Goal: Task Accomplishment & Management: Complete application form

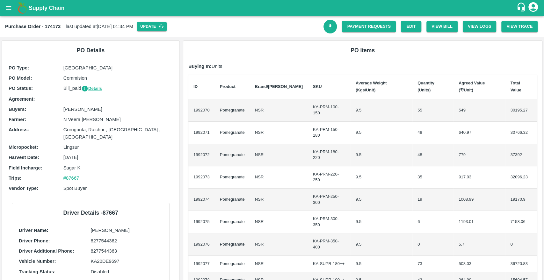
click at [50, 25] on b "Purchase Order - 174173" at bounding box center [32, 26] width 55 height 5
copy b "174173"
click at [4, 7] on button "open drawer" at bounding box center [8, 8] width 15 height 15
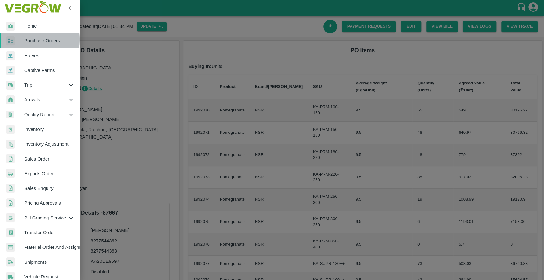
click at [20, 39] on div at bounding box center [15, 40] width 18 height 9
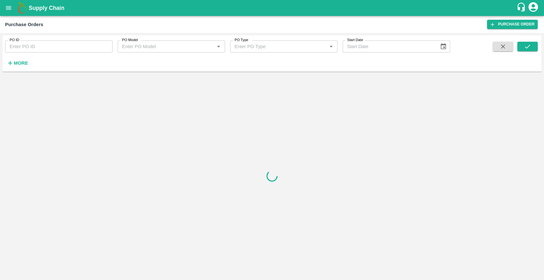
click at [31, 47] on input "PO ID" at bounding box center [58, 46] width 107 height 12
paste input "174173"
click at [529, 52] on span at bounding box center [527, 55] width 20 height 26
click at [528, 48] on icon "submit" at bounding box center [527, 46] width 7 height 7
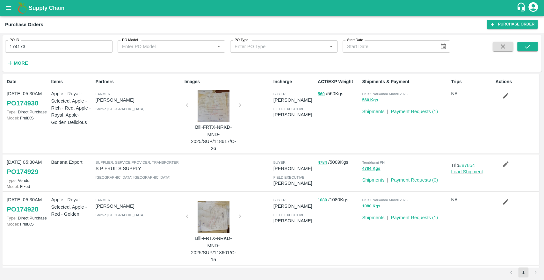
click at [532, 40] on div "PO ID 174173 PO ID PO Model PO Model   * PO Type PO Type   * Start Date Start D…" at bounding box center [272, 53] width 539 height 31
click at [530, 45] on icon "submit" at bounding box center [527, 46] width 7 height 7
click at [47, 48] on input "174173" at bounding box center [58, 46] width 107 height 12
type input "174173"
click at [536, 45] on button "submit" at bounding box center [527, 47] width 20 height 10
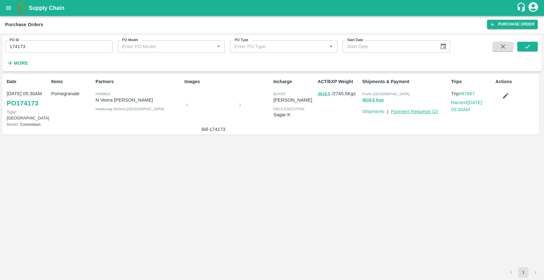
click at [419, 113] on link "Payment Requests ( 2 )" at bounding box center [413, 111] width 47 height 5
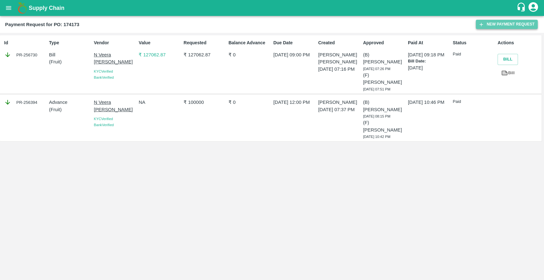
click at [496, 25] on button "New Payment Request" at bounding box center [506, 24] width 62 height 9
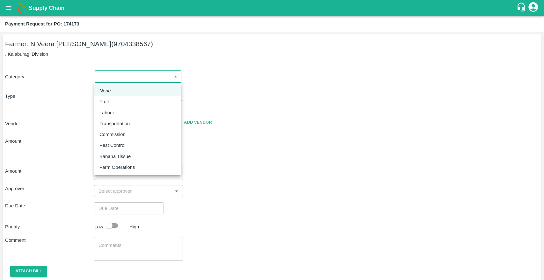
click at [167, 78] on body "Supply Chain Payment Request for PO: 174173 Farmer: N Veera [PERSON_NAME] (9704…" at bounding box center [272, 140] width 544 height 280
click at [121, 104] on div "Fruit" at bounding box center [137, 101] width 76 height 7
type input "1"
type input "N Veera Venkata Subbarao - 9704338567(Farmer)"
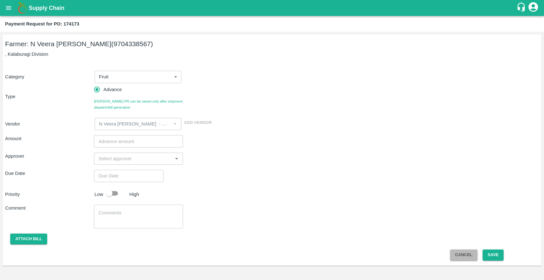
click at [456, 260] on button "Cancel" at bounding box center [463, 254] width 27 height 11
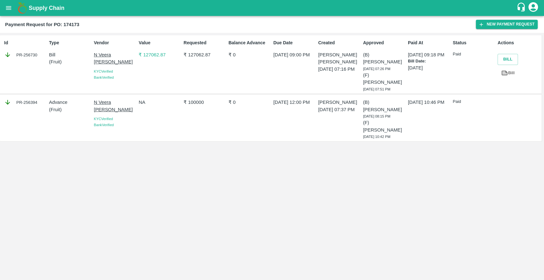
click at [149, 57] on p "₹ 127062.87" at bounding box center [160, 54] width 42 height 7
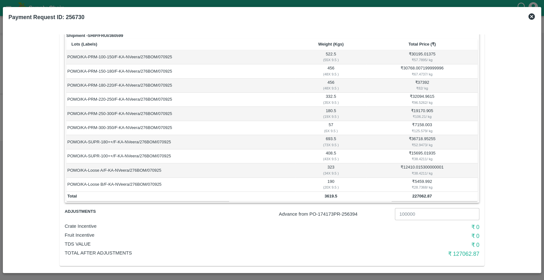
scroll to position [52, 0]
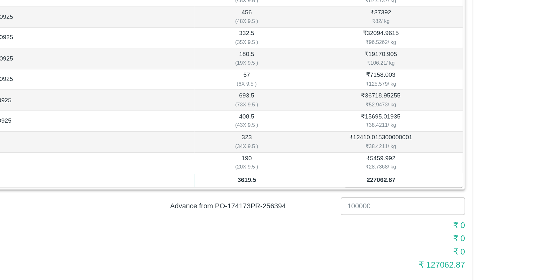
click at [458, 247] on h6 "₹ 127062.87" at bounding box center [410, 248] width 138 height 9
click at [418, 190] on b "227062.87" at bounding box center [421, 190] width 19 height 5
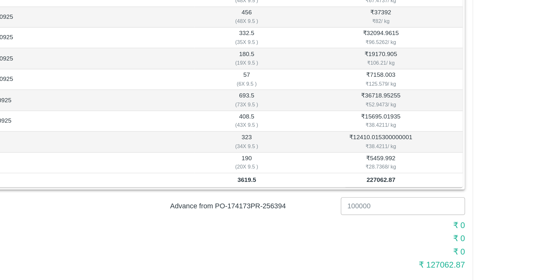
click at [460, 249] on h6 "₹ 127062.87" at bounding box center [410, 248] width 138 height 9
